Goal: Task Accomplishment & Management: Manage account settings

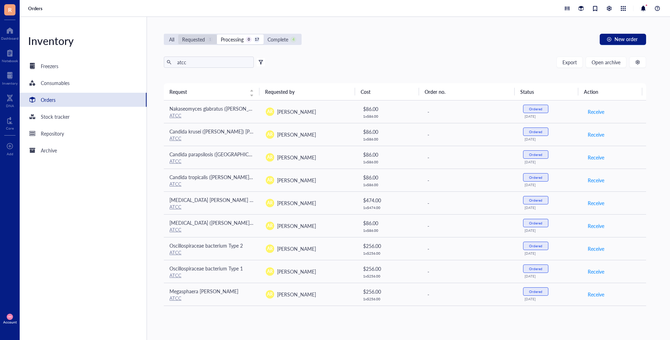
click at [198, 39] on div "Requested" at bounding box center [193, 39] width 23 height 8
click at [178, 34] on input "Requested 1" at bounding box center [178, 34] width 0 height 0
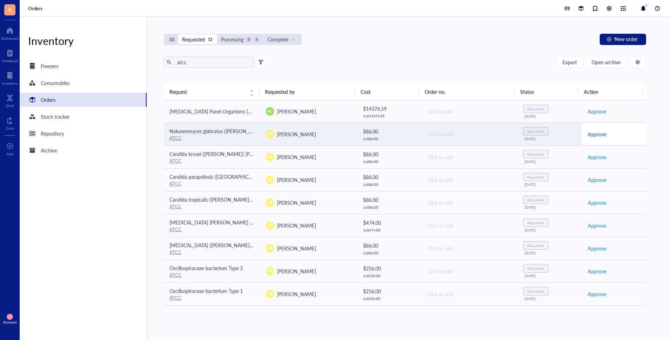
click at [590, 136] on span "Approve" at bounding box center [597, 134] width 19 height 8
click at [590, 135] on span "Approve" at bounding box center [597, 134] width 19 height 8
click at [590, 153] on span "Approve" at bounding box center [597, 157] width 19 height 8
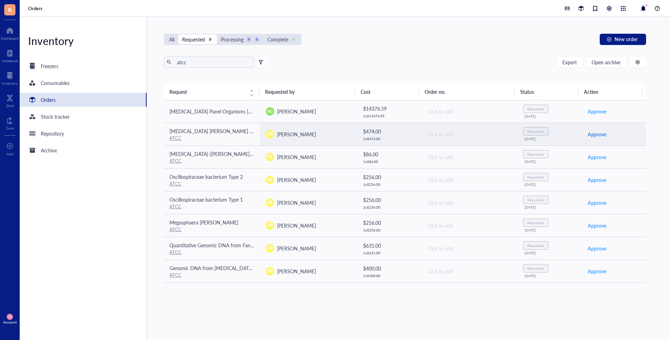
click at [590, 135] on span "Approve" at bounding box center [597, 134] width 19 height 8
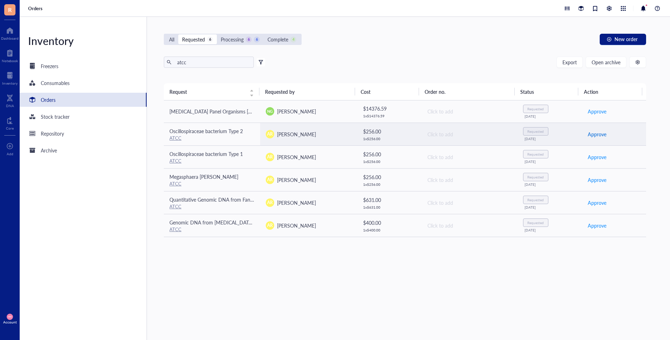
click at [590, 135] on span "Approve" at bounding box center [597, 134] width 19 height 8
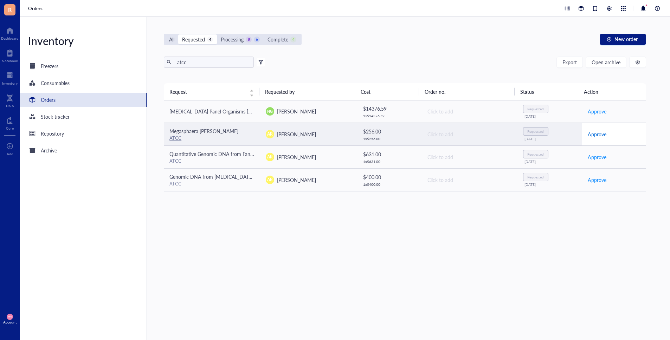
click at [590, 135] on span "Approve" at bounding box center [597, 134] width 19 height 8
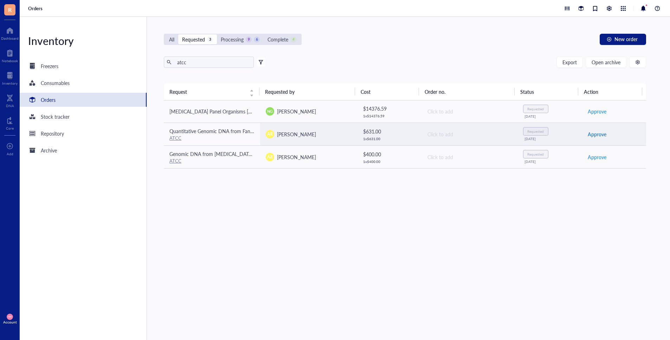
click at [590, 135] on span "Approve" at bounding box center [597, 134] width 19 height 8
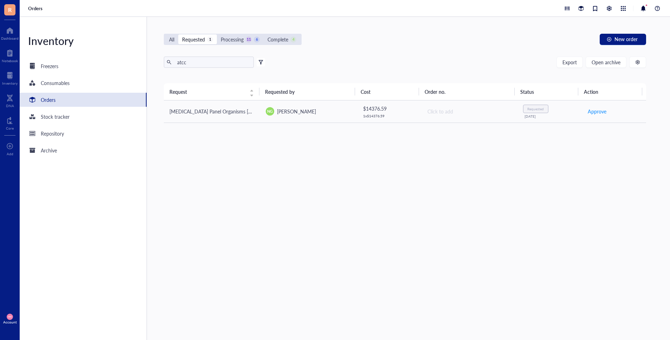
click at [180, 38] on div "Requested 1" at bounding box center [197, 39] width 39 height 10
click at [178, 34] on input "Requested 1" at bounding box center [178, 34] width 0 height 0
click at [241, 37] on div "Processing" at bounding box center [232, 39] width 23 height 8
click at [217, 34] on input "Processing 11 6" at bounding box center [217, 34] width 0 height 0
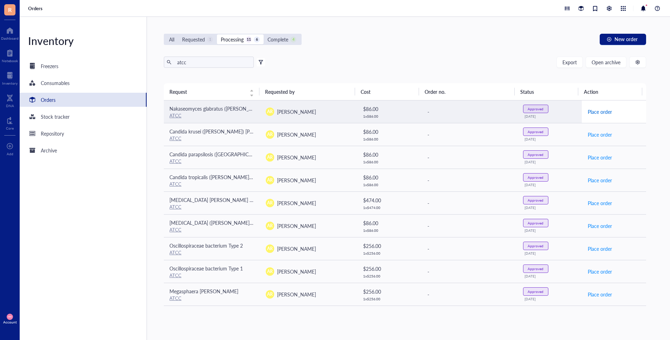
click at [593, 110] on span "Place order" at bounding box center [600, 112] width 24 height 8
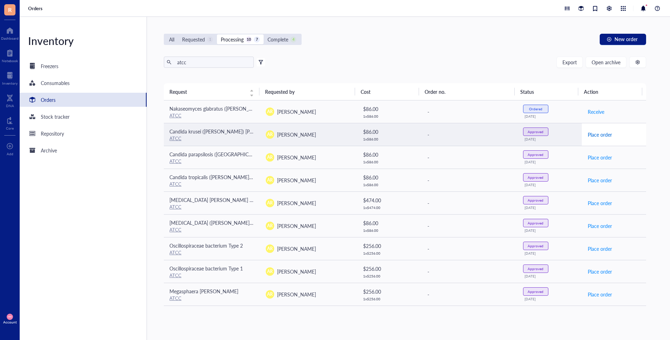
click at [594, 135] on span "Place order" at bounding box center [600, 135] width 24 height 8
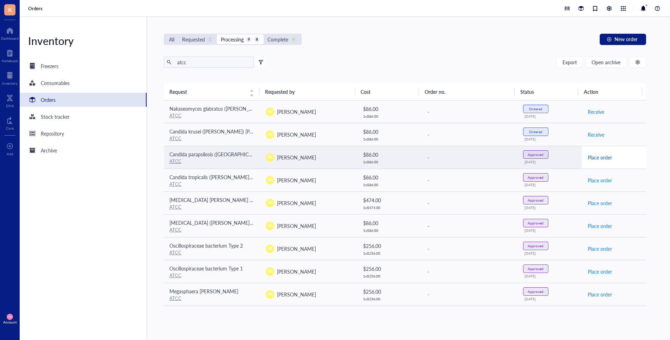
click at [596, 155] on span "Place order" at bounding box center [600, 158] width 24 height 8
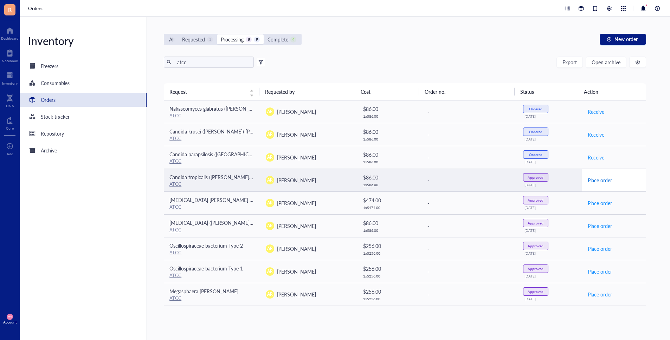
click at [590, 177] on span "Place order" at bounding box center [600, 180] width 24 height 8
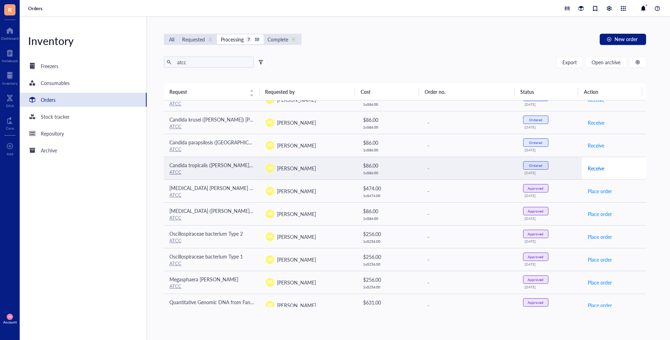
scroll to position [12, 0]
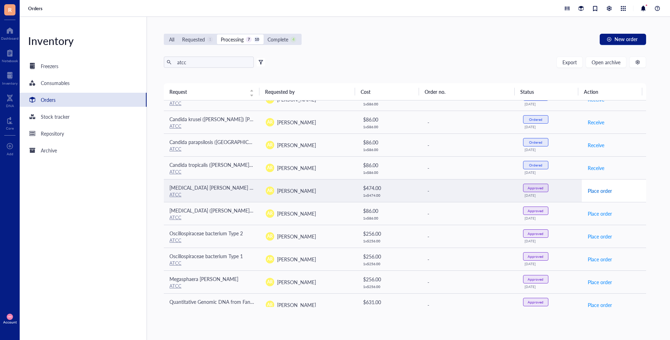
click at [589, 189] on span "Place order" at bounding box center [600, 191] width 24 height 8
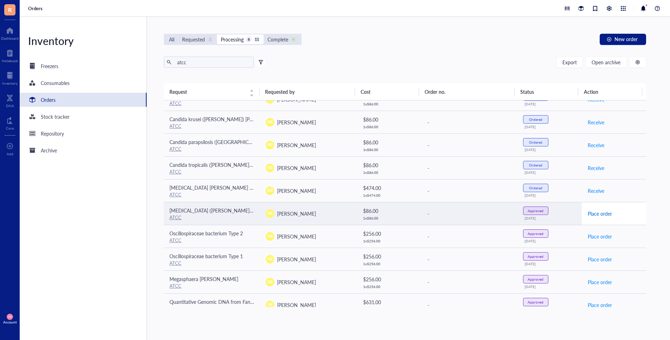
click at [592, 214] on span "Place order" at bounding box center [600, 214] width 24 height 8
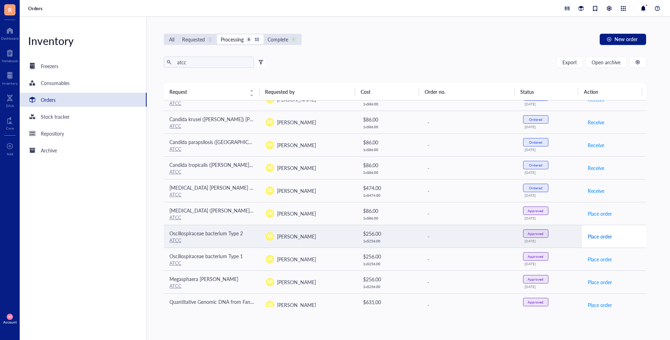
click at [593, 234] on span "Place order" at bounding box center [600, 237] width 24 height 8
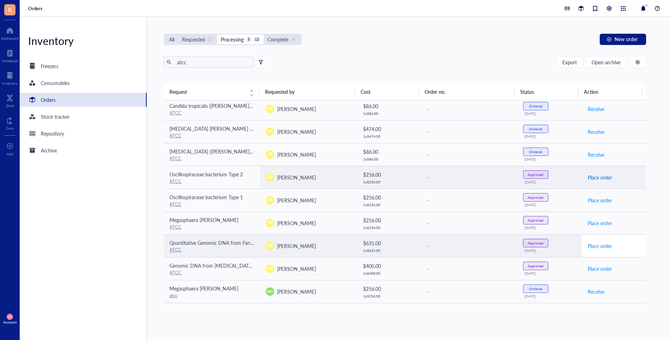
scroll to position [75, 0]
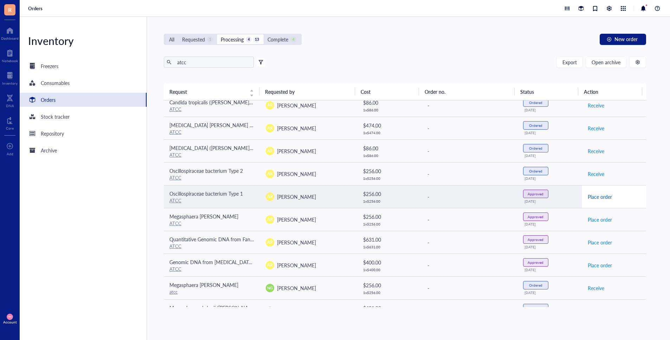
click at [589, 193] on span "Place order" at bounding box center [600, 197] width 24 height 8
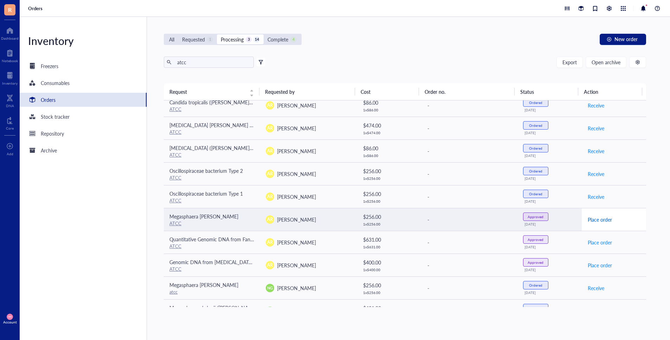
click at [588, 220] on span "Place order" at bounding box center [600, 220] width 24 height 8
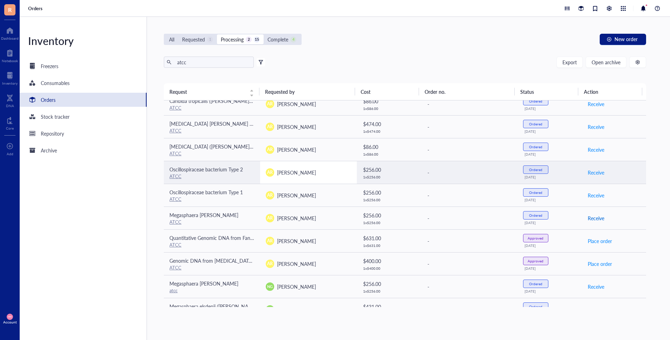
scroll to position [0, 0]
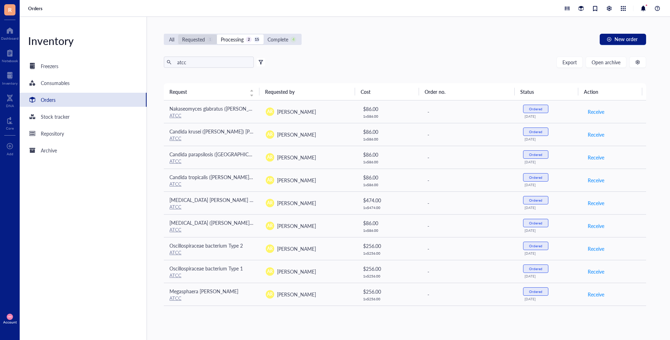
click at [194, 43] on div "Requested" at bounding box center [193, 39] width 23 height 8
click at [178, 34] on input "Requested 1" at bounding box center [178, 34] width 0 height 0
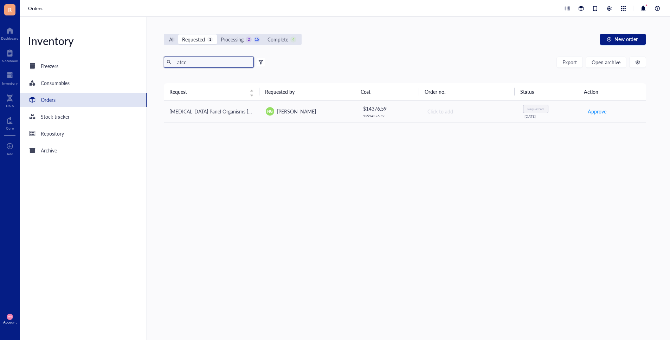
drag, startPoint x: 206, startPoint y: 64, endPoint x: 148, endPoint y: 65, distance: 58.4
click at [145, 61] on div "Inventory Freezers Consumables Orders Stock tracker Repository Archive All Requ…" at bounding box center [345, 178] width 650 height 323
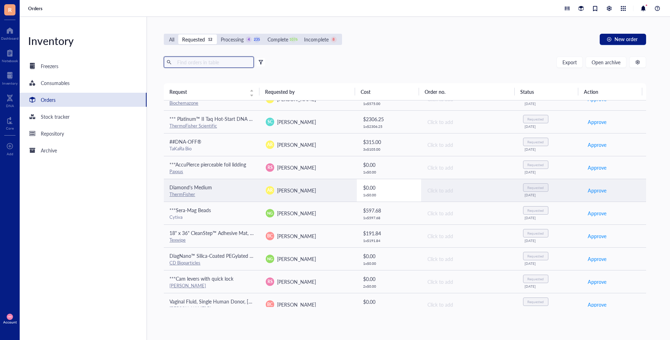
scroll to position [67, 0]
